Goal: Task Accomplishment & Management: Manage account settings

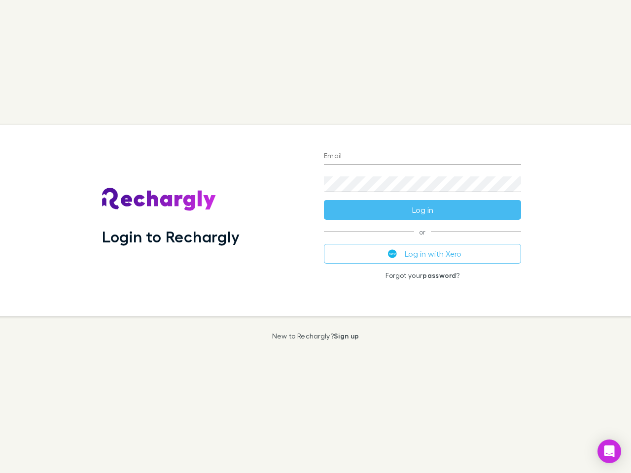
click at [315, 237] on div "Login to Rechargly" at bounding box center [205, 220] width 222 height 191
click at [422, 157] on input "Email" at bounding box center [422, 157] width 197 height 16
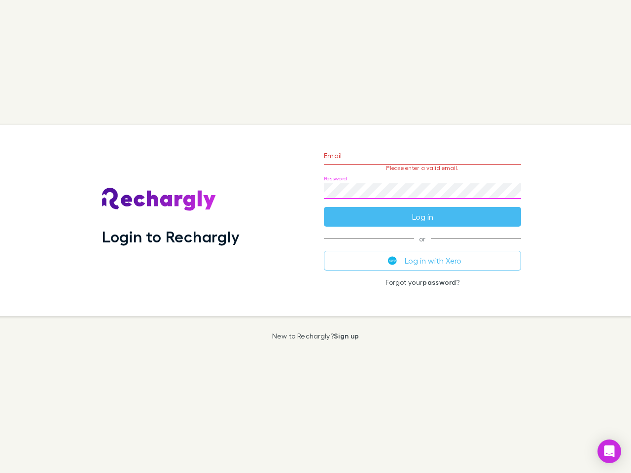
click at [422, 210] on form "Email Please enter a valid email. Password Log in" at bounding box center [422, 184] width 197 height 86
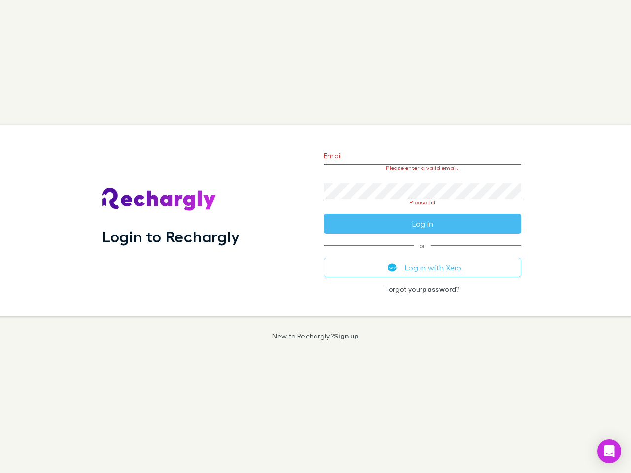
click at [422, 254] on div "Email Please enter a valid email. Password Please fill Log in or Log in with Xe…" at bounding box center [422, 220] width 213 height 191
click at [609, 451] on icon "Open Intercom Messenger" at bounding box center [609, 451] width 10 height 12
